Goal: Information Seeking & Learning: Learn about a topic

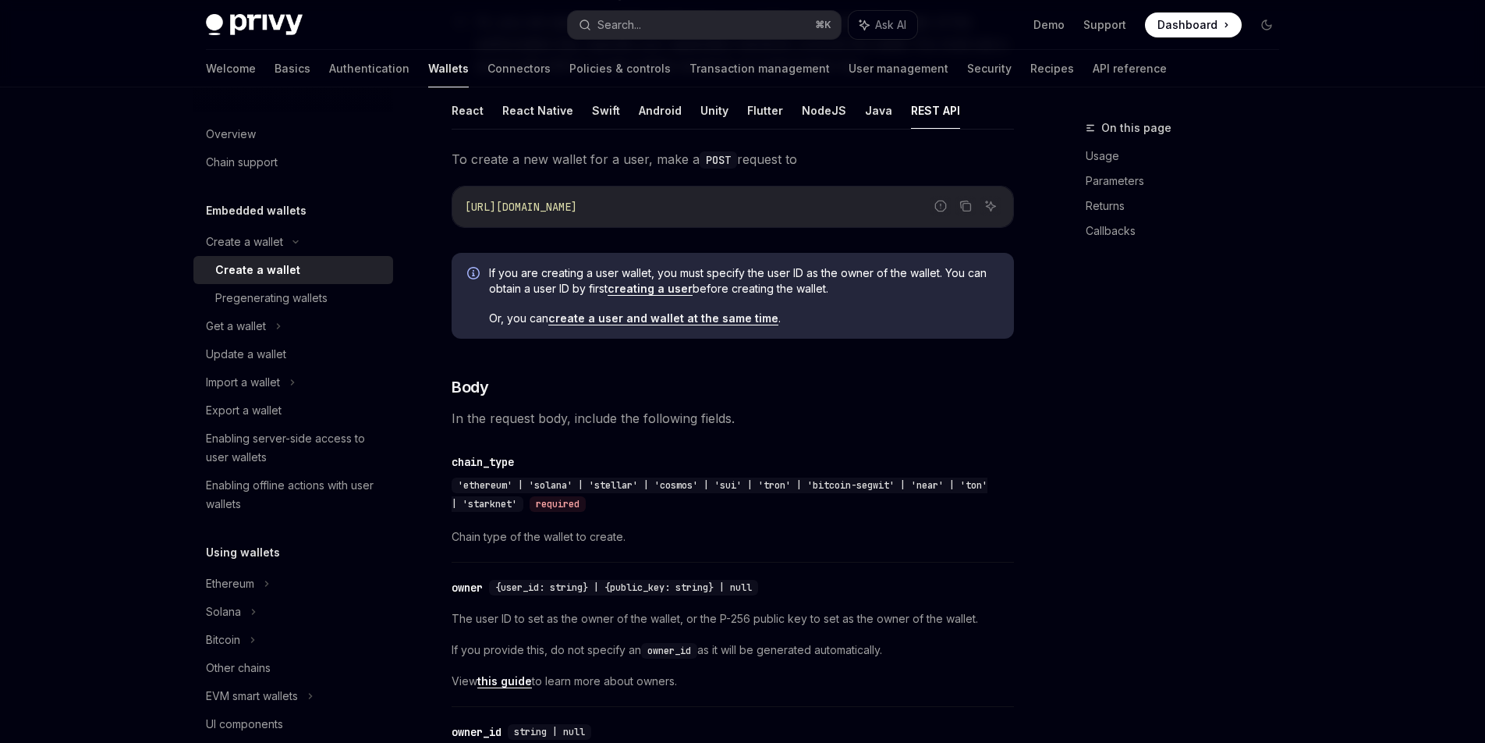
scroll to position [319, 0]
click at [225, 18] on img at bounding box center [254, 25] width 97 height 22
type textarea "*"
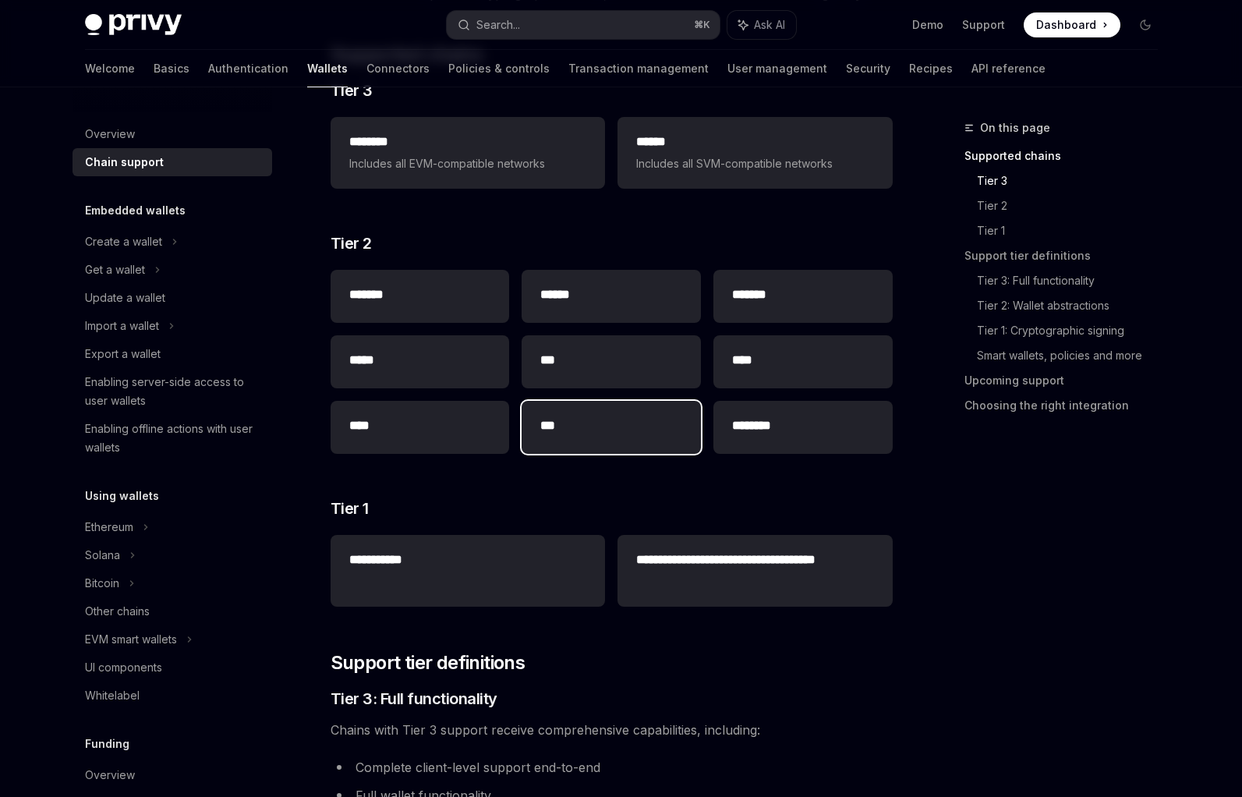
scroll to position [331, 0]
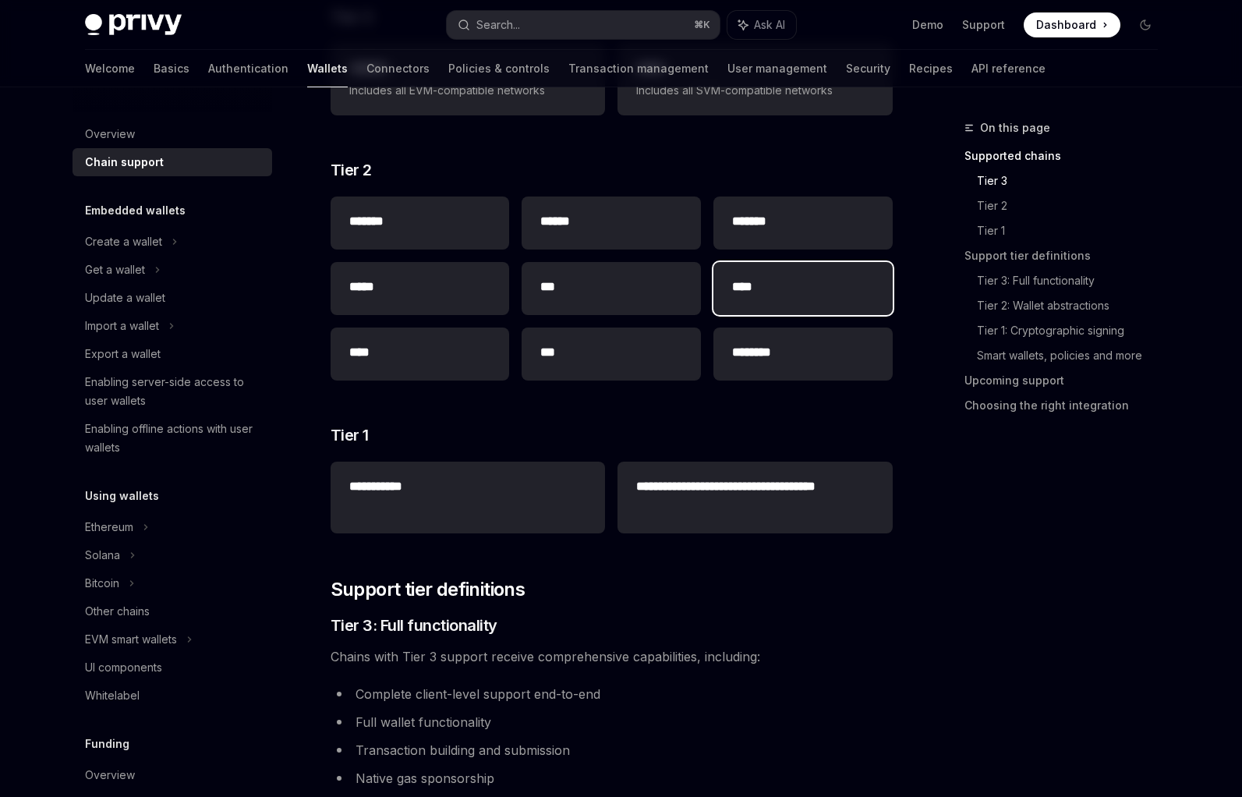
click at [760, 274] on div "****" at bounding box center [803, 288] width 179 height 53
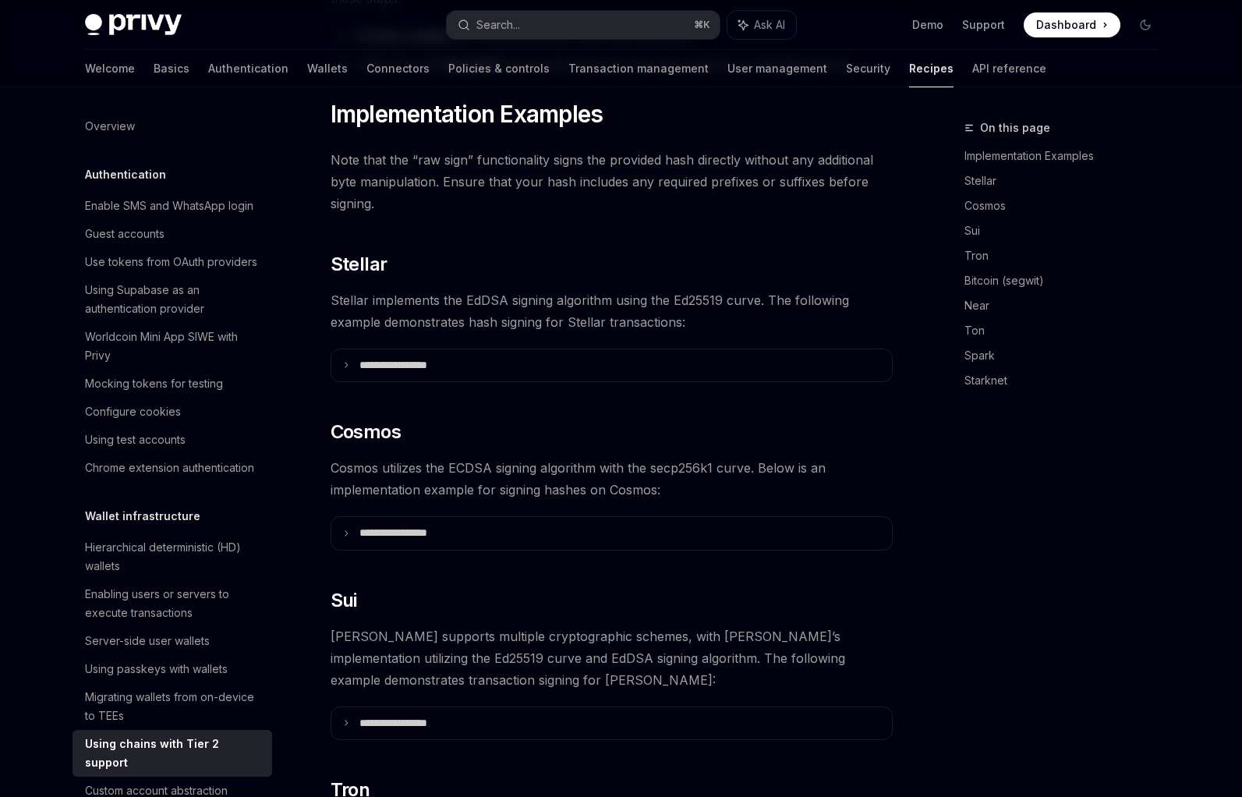
scroll to position [968, 0]
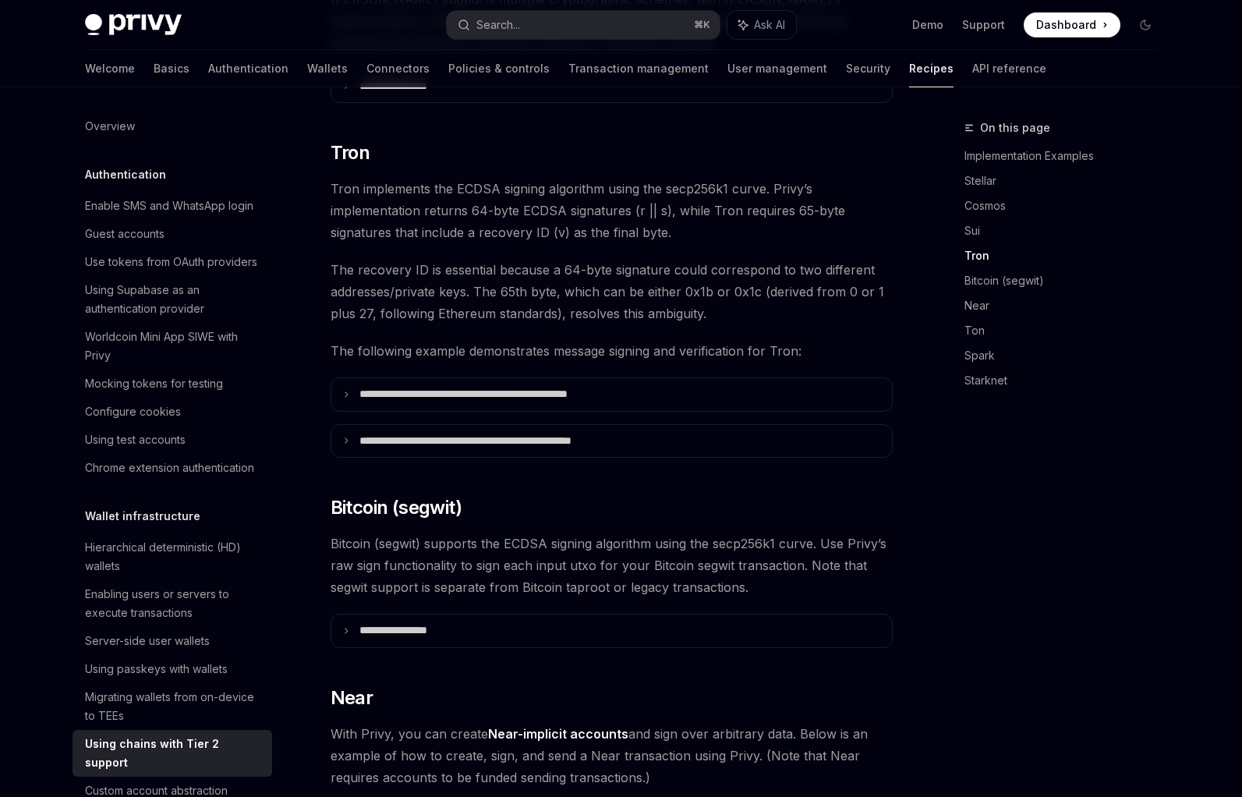
click at [1121, 551] on div "On this page Implementation Examples Stellar Cosmos Sui Tron Bitcoin (segwit) N…" at bounding box center [1052, 458] width 237 height 679
type textarea "*"
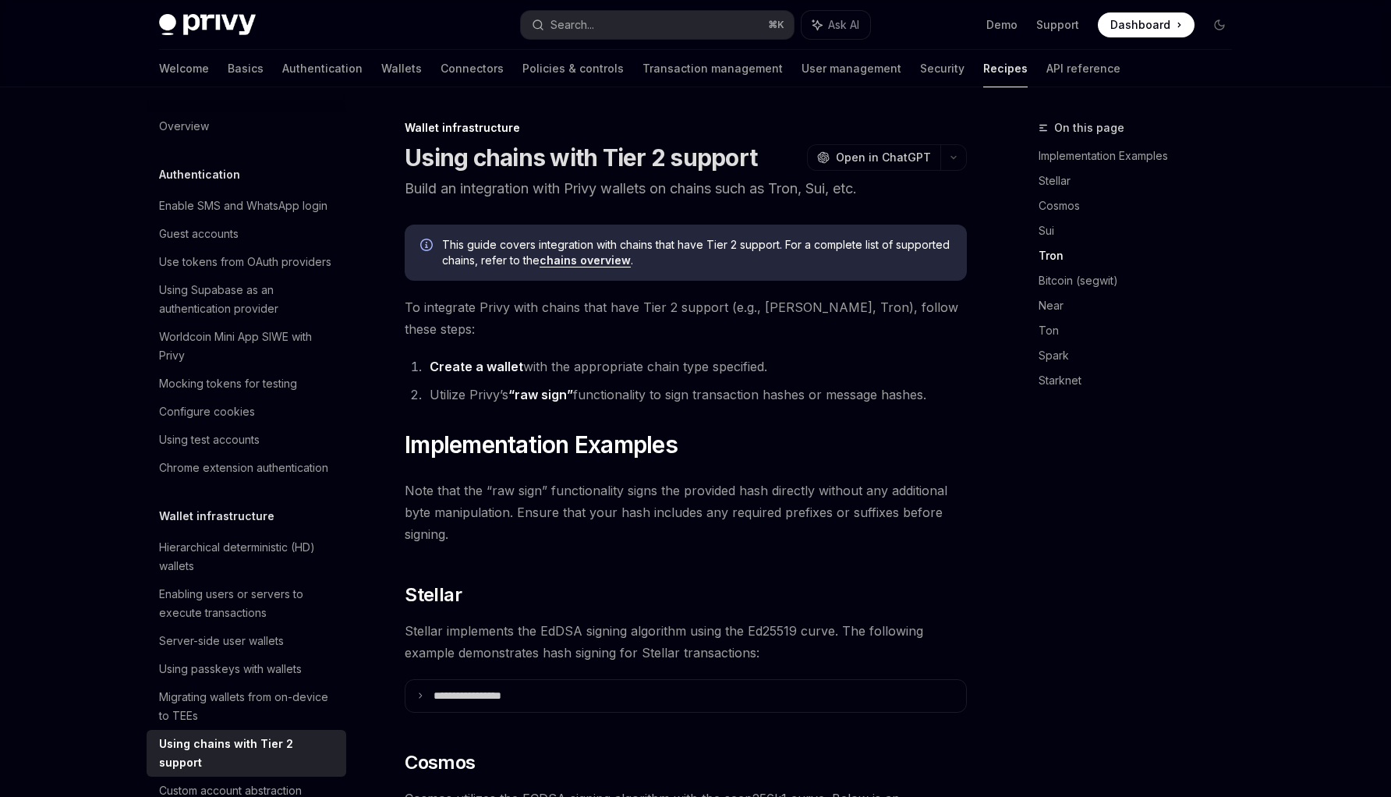
scroll to position [968, 0]
